Goal: Task Accomplishment & Management: Manage account settings

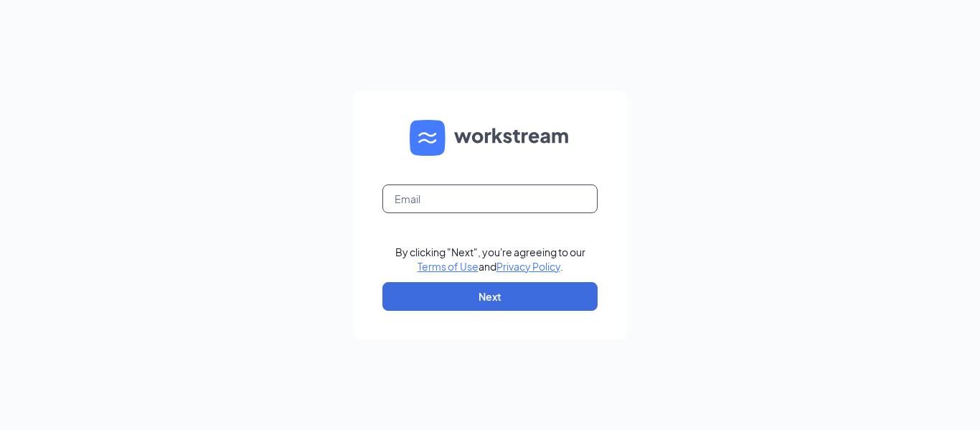
click at [508, 196] on input "text" at bounding box center [489, 198] width 215 height 29
type input "bailey3730@charter.net"
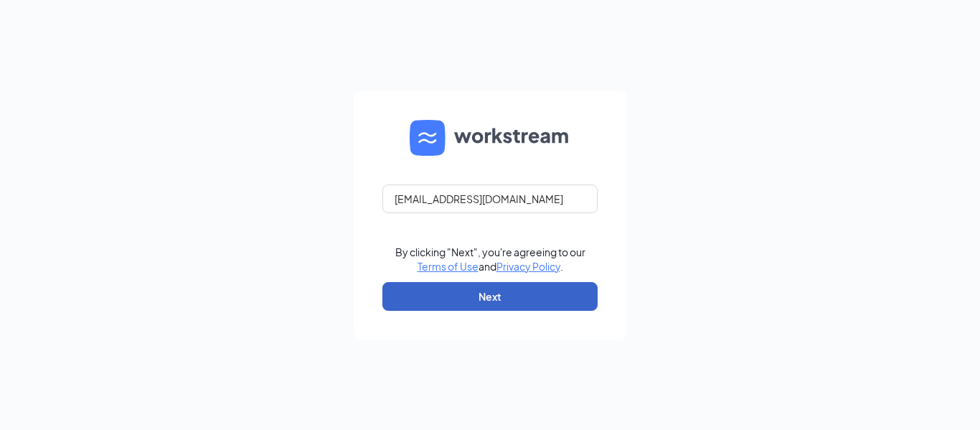
click at [477, 301] on button "Next" at bounding box center [489, 296] width 215 height 29
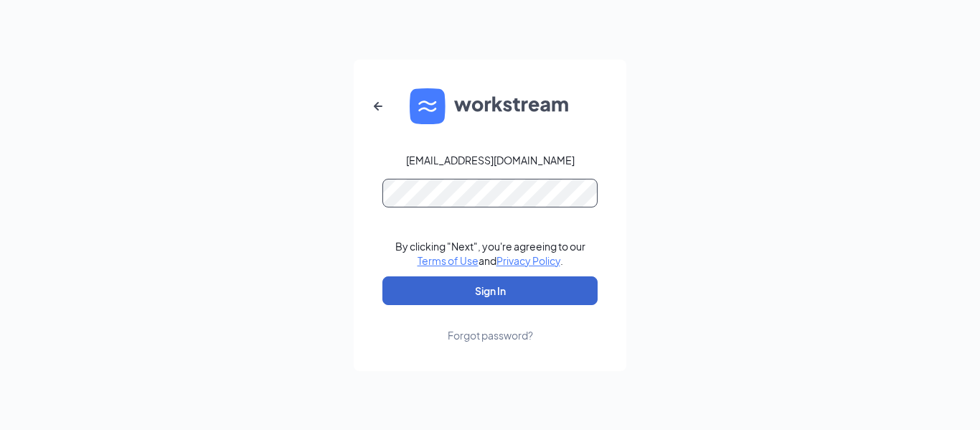
click at [382, 276] on button "Sign In" at bounding box center [489, 290] width 215 height 29
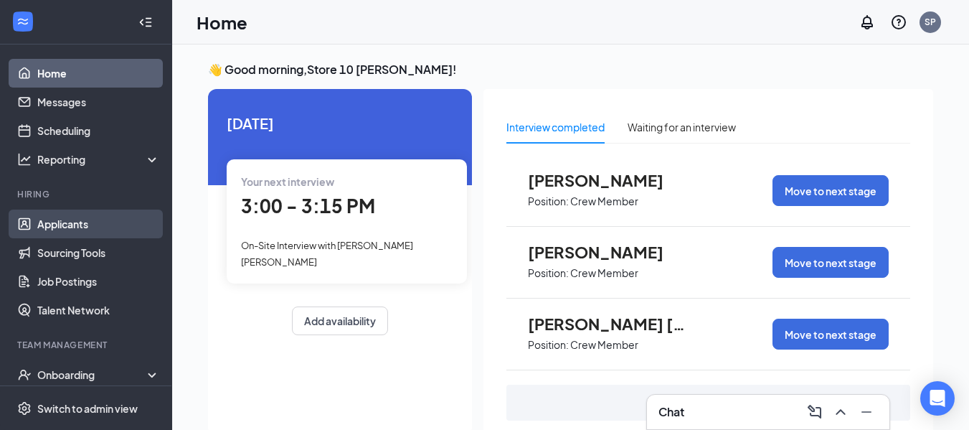
click at [113, 221] on link "Applicants" at bounding box center [98, 223] width 123 height 29
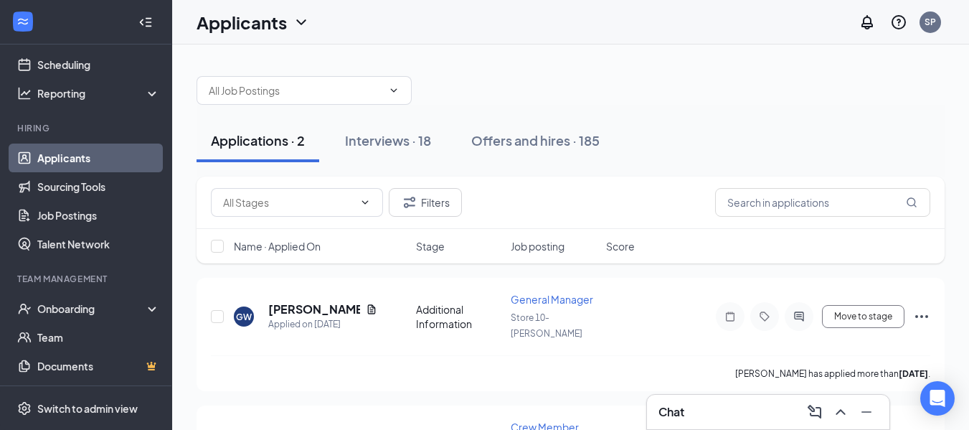
scroll to position [83, 0]
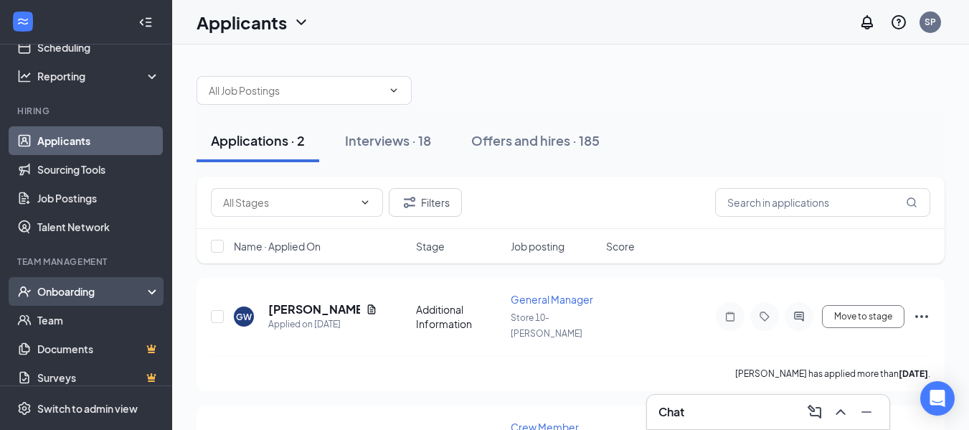
click at [103, 285] on div "Onboarding" at bounding box center [92, 291] width 110 height 14
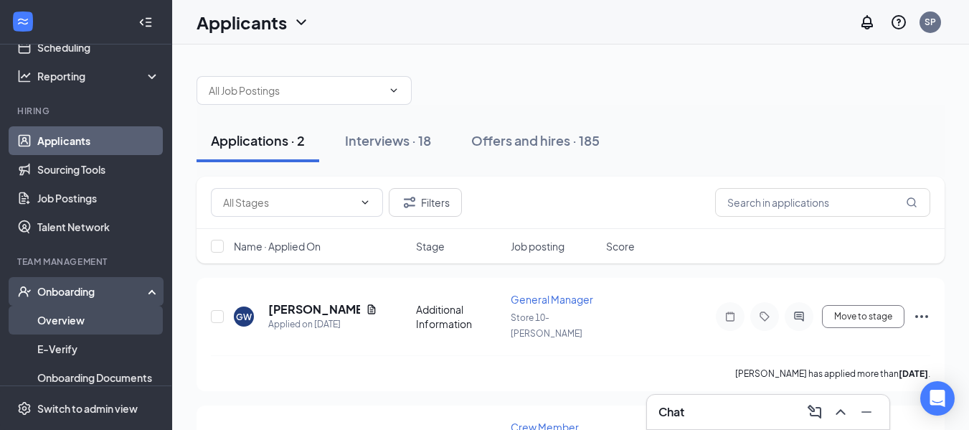
click at [67, 325] on link "Overview" at bounding box center [98, 319] width 123 height 29
